Goal: Information Seeking & Learning: Check status

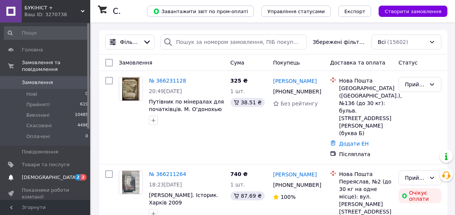
click at [45, 174] on span "[DEMOGRAPHIC_DATA]" at bounding box center [50, 177] width 56 height 7
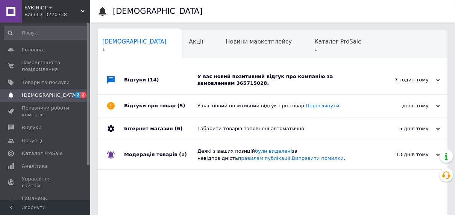
scroll to position [0, 4]
click at [269, 78] on div "У вас новий позитивний відгук про компанію за замовленням 365715028." at bounding box center [280, 80] width 167 height 14
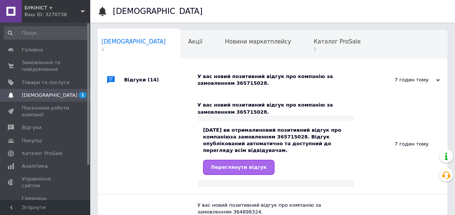
click at [229, 171] on link "Переглянути відгук" at bounding box center [238, 167] width 71 height 15
click at [314, 42] on span "Каталог ProSale" at bounding box center [337, 41] width 47 height 7
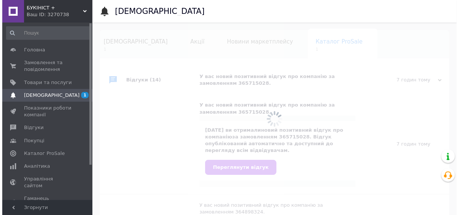
scroll to position [0, 23]
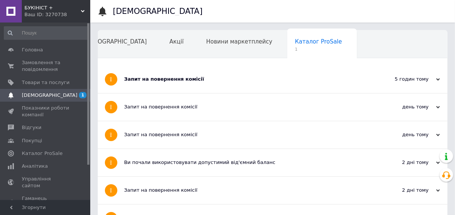
click at [167, 77] on div "Запит на повернення комісії" at bounding box center [244, 79] width 241 height 7
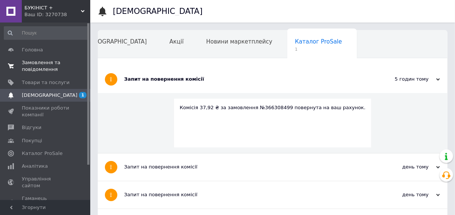
click at [29, 62] on span "Замовлення та повідомлення" at bounding box center [46, 66] width 48 height 14
